Goal: Transaction & Acquisition: Purchase product/service

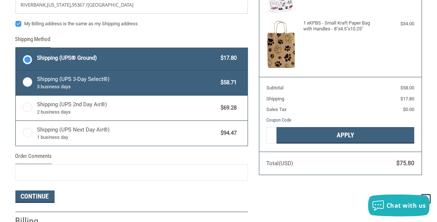
scroll to position [59, 0]
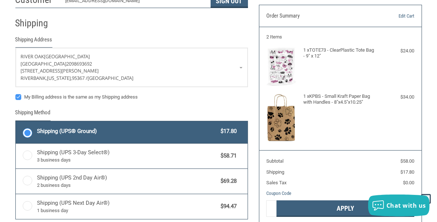
click at [16, 94] on label "My Billing address is the same as my Shipping address" at bounding box center [131, 97] width 232 height 6
click at [16, 94] on input "My Billing address is the same as my Shipping address" at bounding box center [15, 93] width 0 height 0
checkbox input "false"
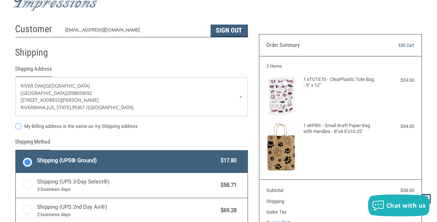
scroll to position [22, 0]
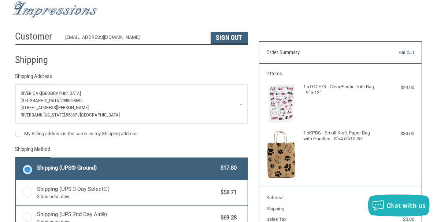
click at [241, 104] on link "[GEOGRAPHIC_DATA] 2098693692 [STREET_ADDRESS][PERSON_NAME][US_STATE]" at bounding box center [132, 104] width 232 height 39
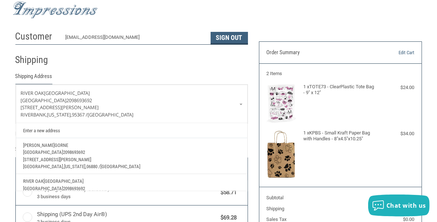
click at [115, 158] on p "[STREET_ADDRESS][PERSON_NAME]" at bounding box center [131, 159] width 217 height 7
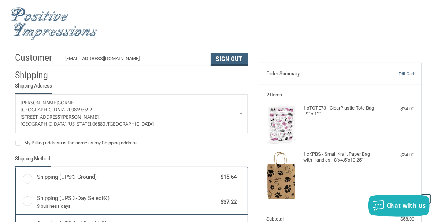
scroll to position [0, 0]
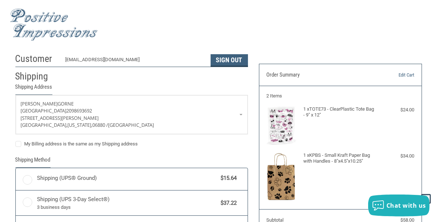
radio input "true"
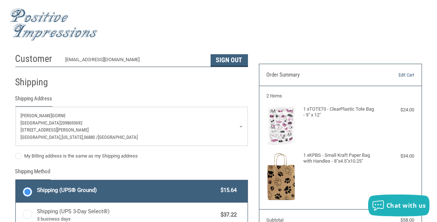
click at [240, 126] on link "[PERSON_NAME][GEOGRAPHIC_DATA] 2098693692 [STREET_ADDRESS][PERSON_NAME][US_STAT…" at bounding box center [132, 126] width 232 height 39
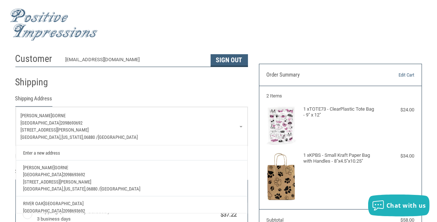
click at [173, 128] on p "[STREET_ADDRESS][PERSON_NAME]" at bounding box center [131, 129] width 221 height 7
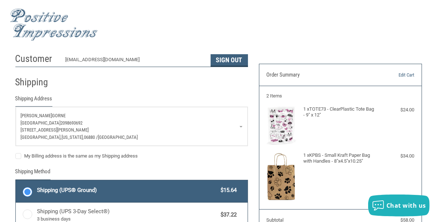
click at [173, 128] on p "[STREET_ADDRESS][PERSON_NAME]" at bounding box center [131, 129] width 221 height 7
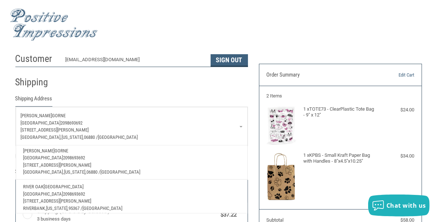
scroll to position [26, 0]
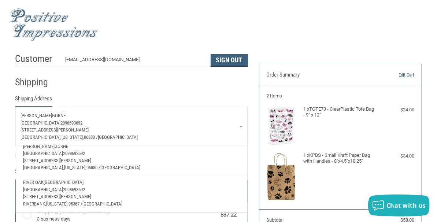
click at [123, 186] on p "[GEOGRAPHIC_DATA] 2098693692" at bounding box center [131, 189] width 217 height 7
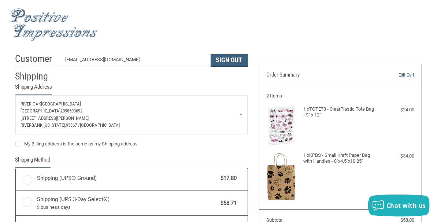
radio input "true"
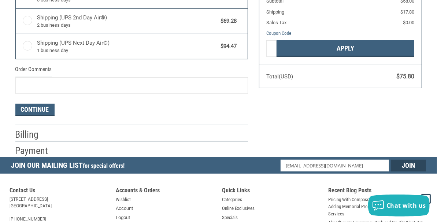
scroll to position [220, 0]
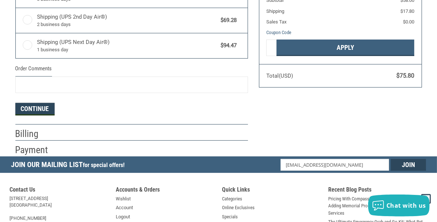
click at [50, 110] on button "Continue" at bounding box center [34, 109] width 39 height 12
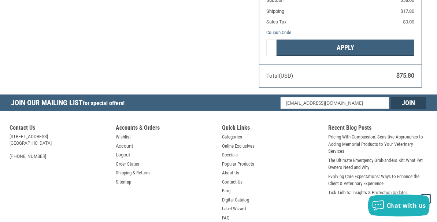
select select "US"
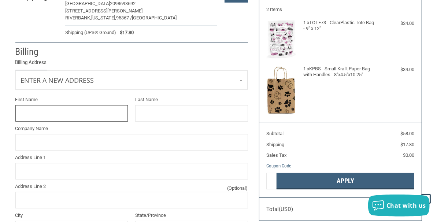
scroll to position [84, 0]
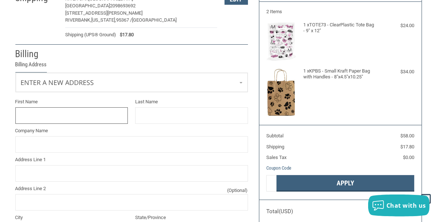
click at [50, 110] on input "First Name" at bounding box center [71, 115] width 113 height 16
click at [395, 105] on div "1 x KPBS - Small Kraft Paper Bag with Handles - 8"x4.5"x10.25" $34.00" at bounding box center [340, 93] width 148 height 50
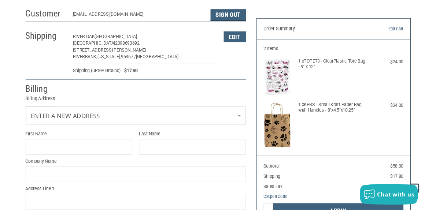
scroll to position [0, 0]
